Goal: Task Accomplishment & Management: Use online tool/utility

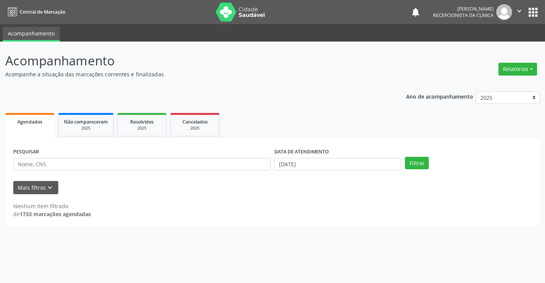
select select "8"
click at [417, 163] on button "Filtrar" at bounding box center [417, 163] width 24 height 13
click at [364, 163] on input "[DATE]" at bounding box center [337, 164] width 127 height 13
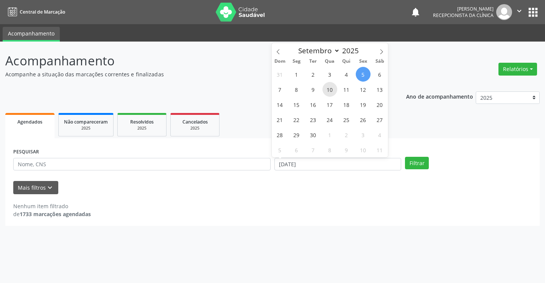
click at [329, 93] on span "10" at bounding box center [329, 89] width 15 height 15
type input "[DATE]"
click at [329, 93] on span "10" at bounding box center [329, 89] width 15 height 15
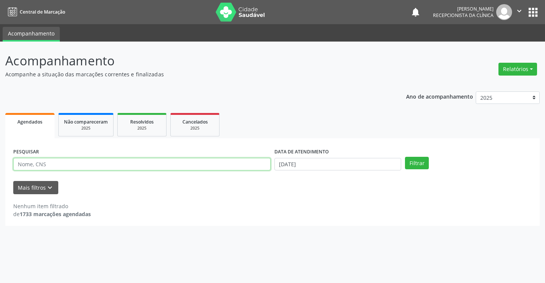
click at [150, 167] on input "text" at bounding box center [141, 164] width 257 height 13
type input "luccas h"
click at [405, 157] on button "Filtrar" at bounding box center [417, 163] width 24 height 13
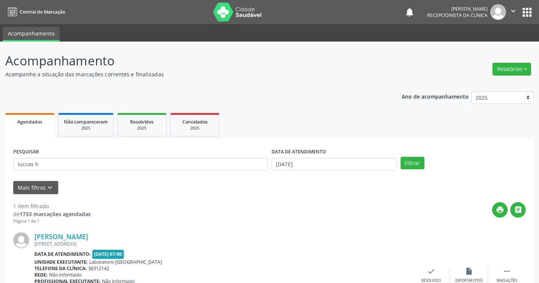
scroll to position [57, 0]
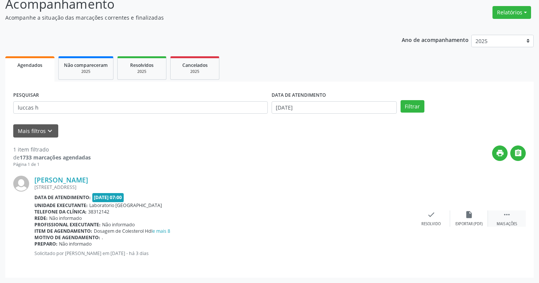
click at [505, 218] on icon "" at bounding box center [507, 215] width 8 height 8
click at [392, 216] on icon "print" at bounding box center [393, 215] width 8 height 8
type input "[PERSON_NAME]"
click at [401, 100] on button "Filtrar" at bounding box center [413, 106] width 24 height 13
click at [504, 213] on icon "" at bounding box center [507, 215] width 8 height 8
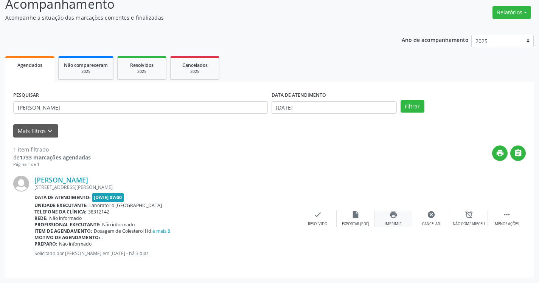
click at [400, 220] on div "print Imprimir" at bounding box center [394, 219] width 38 height 16
drag, startPoint x: 45, startPoint y: 106, endPoint x: 4, endPoint y: 75, distance: 51.2
click at [11, 85] on div "PESQUISAR erika fe DATA DE ATENDIMENTO [DATE] Filtrar UNIDADE DE REFERÊNCIA Sel…" at bounding box center [269, 180] width 529 height 196
click at [401, 100] on button "Filtrar" at bounding box center [413, 106] width 24 height 13
click at [511, 213] on div " Mais ações" at bounding box center [507, 219] width 38 height 16
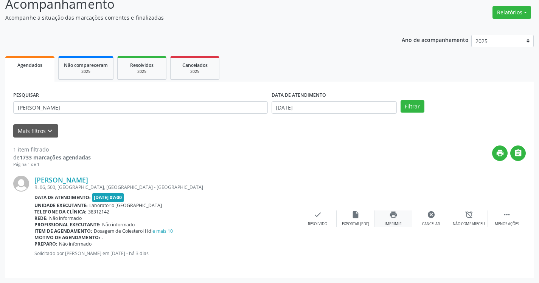
click at [395, 217] on icon "print" at bounding box center [393, 215] width 8 height 8
type input "iracy m"
click at [401, 100] on button "Filtrar" at bounding box center [413, 106] width 24 height 13
click at [516, 215] on div " Mais ações" at bounding box center [507, 219] width 38 height 16
click at [397, 211] on div "print Imprimir" at bounding box center [394, 219] width 38 height 16
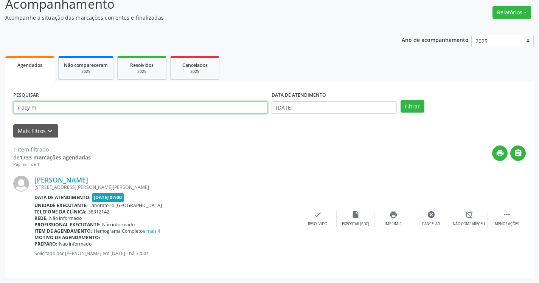
drag, startPoint x: 42, startPoint y: 110, endPoint x: 5, endPoint y: 82, distance: 46.7
click at [6, 83] on div "PESQUISAR iracy m DATA DE ATENDIMENTO [DATE] Filtrar UNIDADE DE REFERÊNCIA Sele…" at bounding box center [269, 180] width 529 height 196
type input "[PERSON_NAME]"
click at [401, 100] on button "Filtrar" at bounding box center [413, 106] width 24 height 13
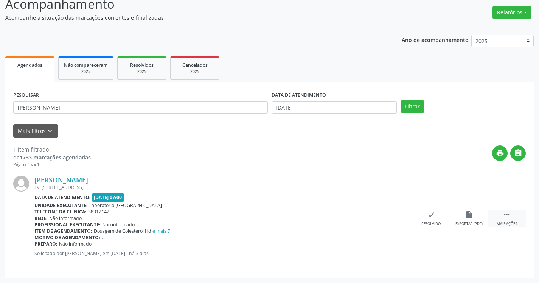
click at [510, 215] on icon "" at bounding box center [507, 215] width 8 height 8
click at [395, 218] on icon "print" at bounding box center [393, 215] width 8 height 8
click at [414, 107] on button "Filtrar" at bounding box center [413, 106] width 24 height 13
type input "[PERSON_NAME]"
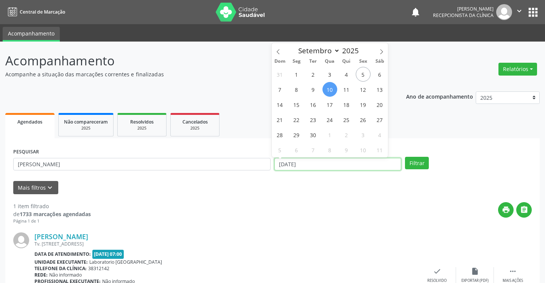
click at [335, 162] on input "[DATE]" at bounding box center [337, 164] width 127 height 13
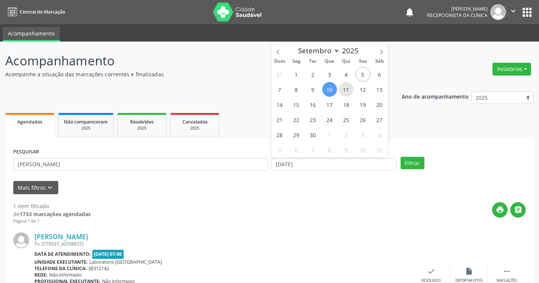
click at [346, 91] on span "11" at bounding box center [346, 89] width 15 height 15
type input "[DATE]"
click at [346, 91] on span "11" at bounding box center [346, 89] width 15 height 15
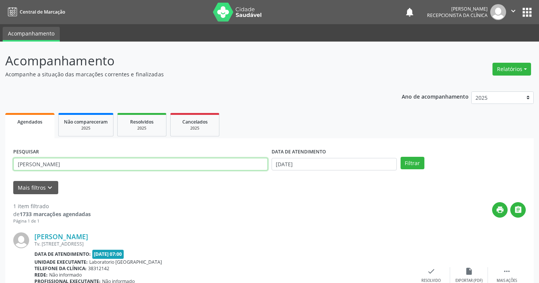
drag, startPoint x: 44, startPoint y: 165, endPoint x: 0, endPoint y: 132, distance: 55.6
click at [0, 132] on div "Acompanhamento Acompanhe a situação das marcações correntes e finalizadas Relat…" at bounding box center [269, 191] width 539 height 299
click at [401, 157] on button "Filtrar" at bounding box center [413, 163] width 24 height 13
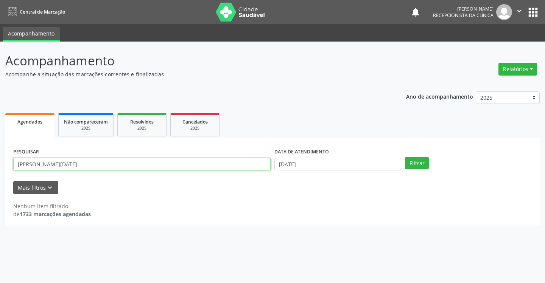
click at [72, 160] on input "[PERSON_NAME][DATE]" at bounding box center [141, 164] width 257 height 13
click at [405, 157] on button "Filtrar" at bounding box center [417, 163] width 24 height 13
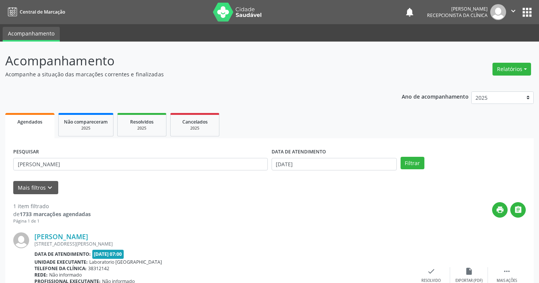
scroll to position [57, 0]
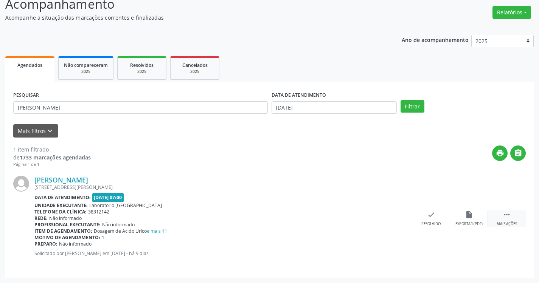
click at [513, 216] on div " Mais ações" at bounding box center [507, 219] width 38 height 16
click at [397, 216] on icon "print" at bounding box center [393, 215] width 8 height 8
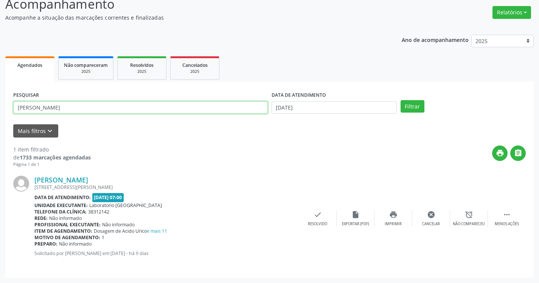
drag, startPoint x: 59, startPoint y: 109, endPoint x: 20, endPoint y: 69, distance: 55.9
click at [23, 74] on div "Agendados Não compareceram 2025 Resolvidos 2025 Cancelados 2025 PESQUISAR [PERS…" at bounding box center [269, 166] width 529 height 224
type input "m"
click at [40, 107] on input "text" at bounding box center [140, 107] width 255 height 13
type input "t"
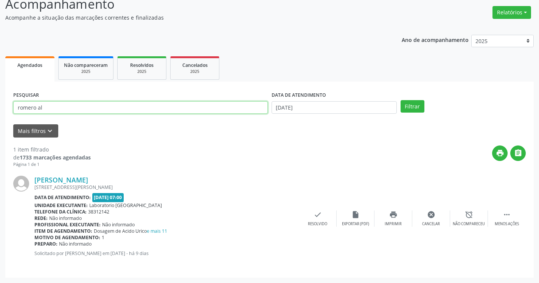
type input "romero al"
click at [401, 100] on button "Filtrar" at bounding box center [413, 106] width 24 height 13
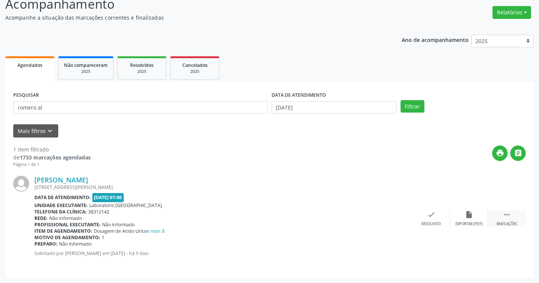
click at [509, 216] on icon "" at bounding box center [507, 215] width 8 height 8
click at [393, 221] on div "print Imprimir" at bounding box center [394, 219] width 38 height 16
type input "terezinha m"
click at [401, 100] on button "Filtrar" at bounding box center [413, 106] width 24 height 13
click at [506, 216] on icon "" at bounding box center [507, 215] width 8 height 8
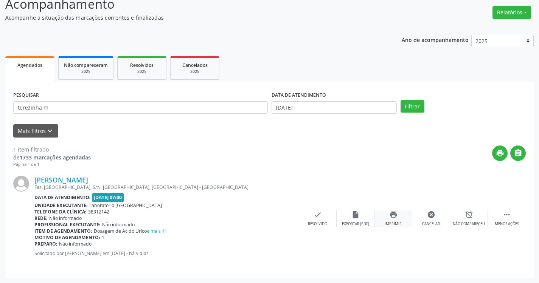
click at [397, 223] on div "Imprimir" at bounding box center [393, 224] width 17 height 5
click at [35, 106] on input "[PERSON_NAME]" at bounding box center [140, 107] width 255 height 13
type input "[PERSON_NAME]"
click at [401, 100] on button "Filtrar" at bounding box center [413, 106] width 24 height 13
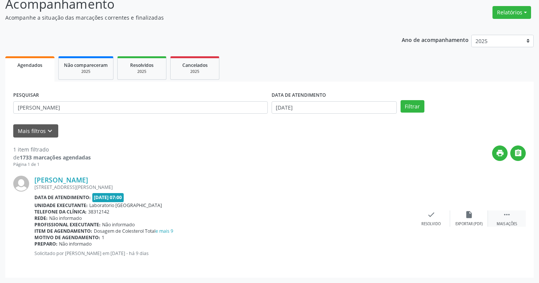
click at [518, 216] on div " Mais ações" at bounding box center [507, 219] width 38 height 16
click at [400, 219] on div "print Imprimir" at bounding box center [394, 219] width 38 height 16
click at [401, 100] on button "Filtrar" at bounding box center [413, 106] width 24 height 13
click at [511, 212] on div " Mais ações" at bounding box center [507, 219] width 38 height 16
click at [396, 224] on div "Imprimir" at bounding box center [393, 224] width 17 height 5
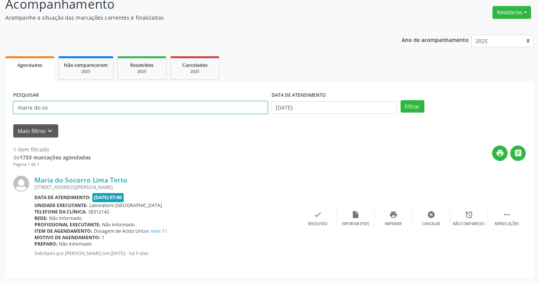
drag, startPoint x: 396, startPoint y: 224, endPoint x: 55, endPoint y: 111, distance: 358.7
click at [55, 111] on input "maria do so" at bounding box center [140, 107] width 255 height 13
type input "m"
click at [55, 111] on input "text" at bounding box center [140, 107] width 255 height 13
type input "dalvaneide ana"
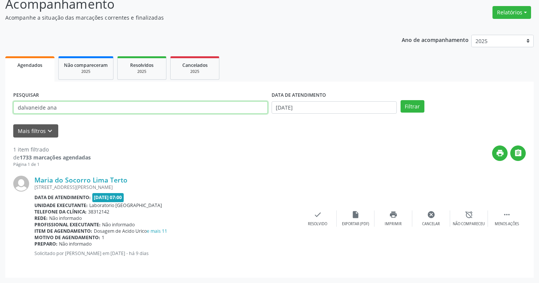
click at [401, 100] on button "Filtrar" at bounding box center [413, 106] width 24 height 13
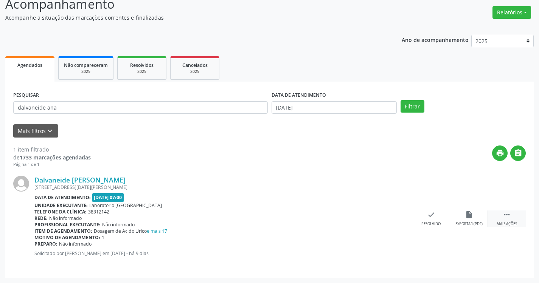
click at [512, 212] on div " Mais ações" at bounding box center [507, 219] width 38 height 16
click at [398, 218] on div "print Imprimir" at bounding box center [394, 219] width 38 height 16
type input "maria dos re"
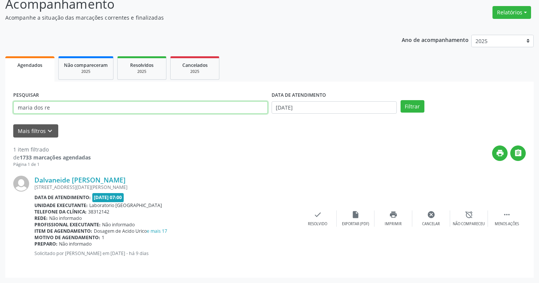
click at [72, 107] on input "maria dos re" at bounding box center [140, 107] width 255 height 13
click at [401, 100] on button "Filtrar" at bounding box center [413, 106] width 24 height 13
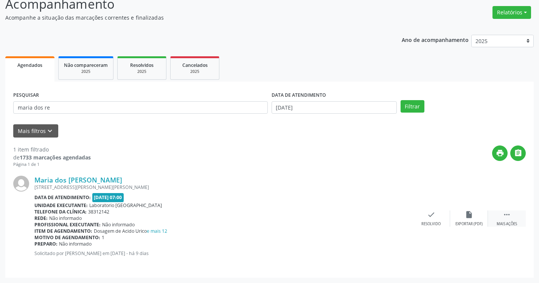
click at [500, 215] on div " Mais ações" at bounding box center [507, 219] width 38 height 16
click at [377, 219] on div "print Imprimir" at bounding box center [394, 219] width 38 height 16
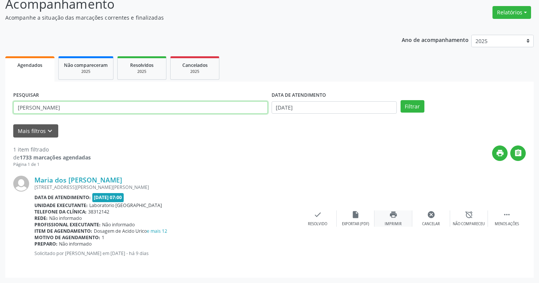
type input "[PERSON_NAME]"
click at [401, 100] on button "Filtrar" at bounding box center [413, 106] width 24 height 13
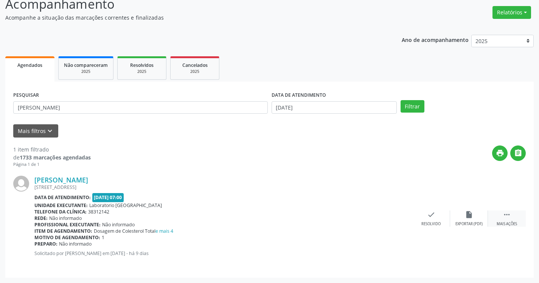
click at [507, 218] on icon "" at bounding box center [507, 215] width 8 height 8
click at [398, 219] on div "print Imprimir" at bounding box center [394, 219] width 38 height 16
click at [401, 100] on button "Filtrar" at bounding box center [413, 106] width 24 height 13
click at [504, 222] on div "Mais ações" at bounding box center [507, 224] width 20 height 5
click at [395, 219] on div "print Imprimir" at bounding box center [394, 219] width 38 height 16
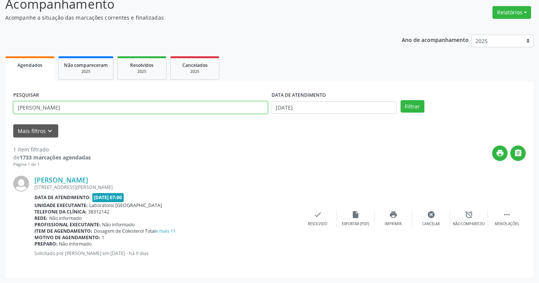
drag, startPoint x: 84, startPoint y: 111, endPoint x: 26, endPoint y: 58, distance: 78.5
click at [27, 59] on div "Agendados Não compareceram 2025 Resolvidos 2025 Cancelados 2025 PESQUISAR [PERS…" at bounding box center [269, 166] width 529 height 224
type input "z"
click at [401, 100] on button "Filtrar" at bounding box center [413, 106] width 24 height 13
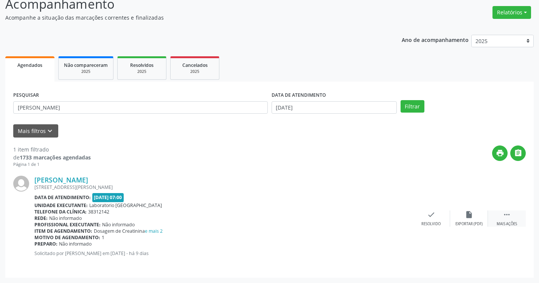
click at [504, 215] on icon "" at bounding box center [507, 215] width 8 height 8
click at [395, 216] on icon "print" at bounding box center [393, 215] width 8 height 8
type input "[PERSON_NAME]"
click at [401, 100] on button "Filtrar" at bounding box center [413, 106] width 24 height 13
click at [507, 213] on icon "" at bounding box center [507, 215] width 8 height 8
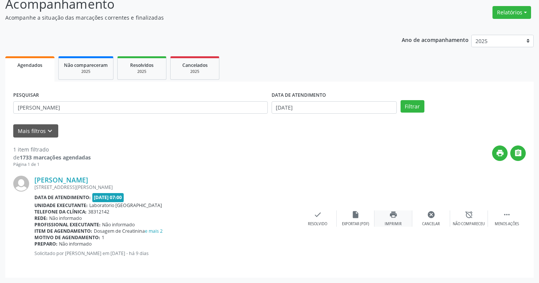
click at [389, 218] on icon "print" at bounding box center [393, 215] width 8 height 8
drag, startPoint x: 68, startPoint y: 108, endPoint x: 0, endPoint y: 67, distance: 79.1
click at [0, 67] on div "Acompanhamento Acompanhe a situação das marcações correntes e finalizadas Relat…" at bounding box center [269, 134] width 539 height 299
type input "cicero ce"
click at [401, 100] on button "Filtrar" at bounding box center [413, 106] width 24 height 13
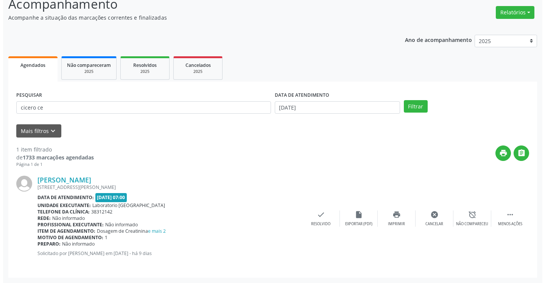
scroll to position [0, 0]
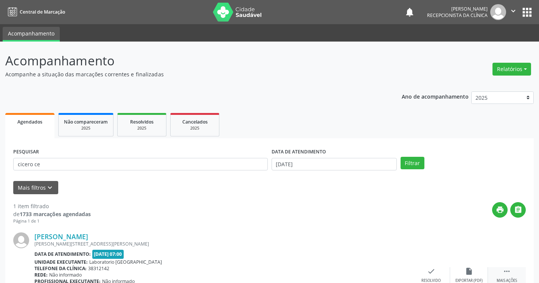
click at [510, 276] on div " Mais ações" at bounding box center [507, 276] width 38 height 16
click at [388, 269] on div "print Imprimir" at bounding box center [394, 276] width 38 height 16
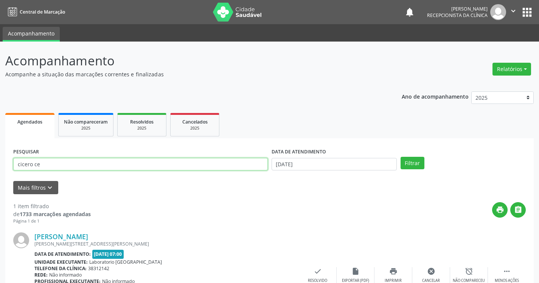
drag, startPoint x: 58, startPoint y: 169, endPoint x: 0, endPoint y: 128, distance: 70.6
click at [0, 134] on div "Acompanhamento Acompanhe a situação das marcações correntes e finalizadas Relat…" at bounding box center [269, 191] width 539 height 299
click at [126, 167] on input "josineide" at bounding box center [140, 164] width 255 height 13
type input "josineide g"
click at [401, 157] on button "Filtrar" at bounding box center [413, 163] width 24 height 13
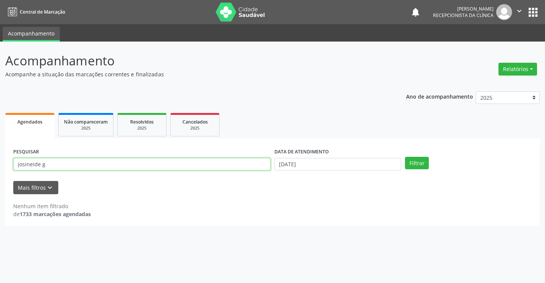
drag, startPoint x: 68, startPoint y: 167, endPoint x: 14, endPoint y: 137, distance: 61.0
click at [17, 140] on div "PESQUISAR josineide g DATA DE ATENDIMENTO [DATE] Filtrar UNIDADE DE REFERÊNCIA …" at bounding box center [272, 183] width 534 height 88
type input "rubertina"
click at [405, 157] on button "Filtrar" at bounding box center [417, 163] width 24 height 13
